Goal: Communication & Community: Ask a question

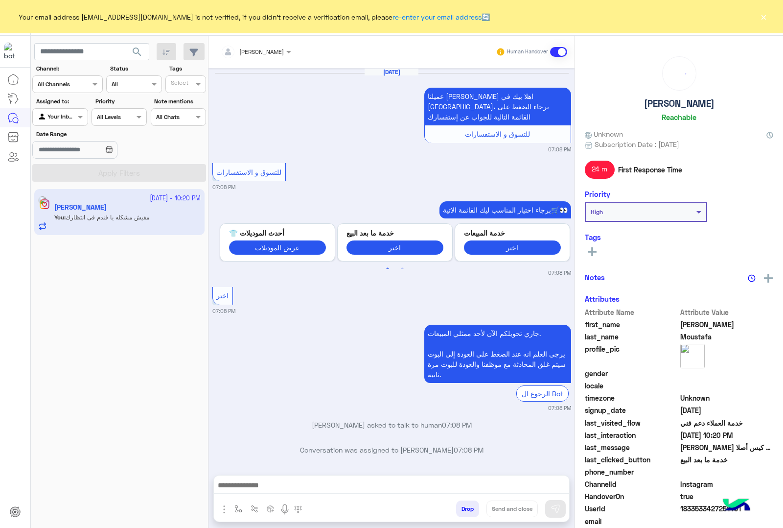
scroll to position [1149, 0]
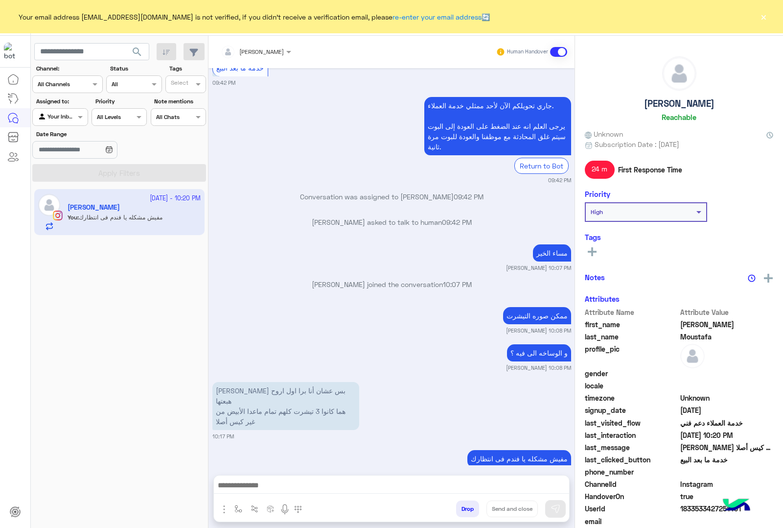
click at [763, 19] on button "×" at bounding box center [764, 17] width 10 height 10
